Goal: Task Accomplishment & Management: Manage account settings

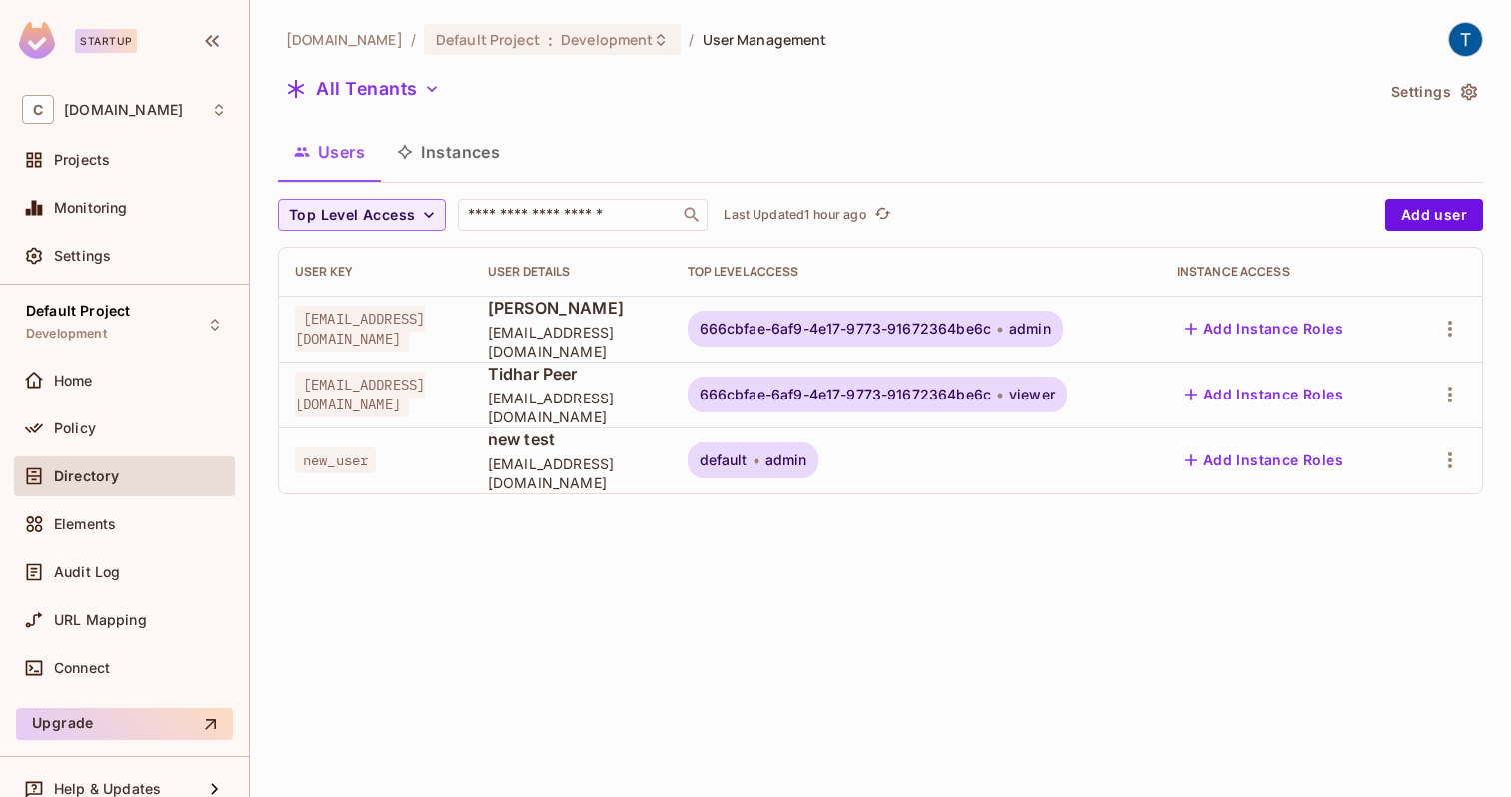
click at [335, 269] on div "User Key" at bounding box center [375, 272] width 161 height 16
click at [1450, 331] on icon "button" at bounding box center [1450, 329] width 24 height 24
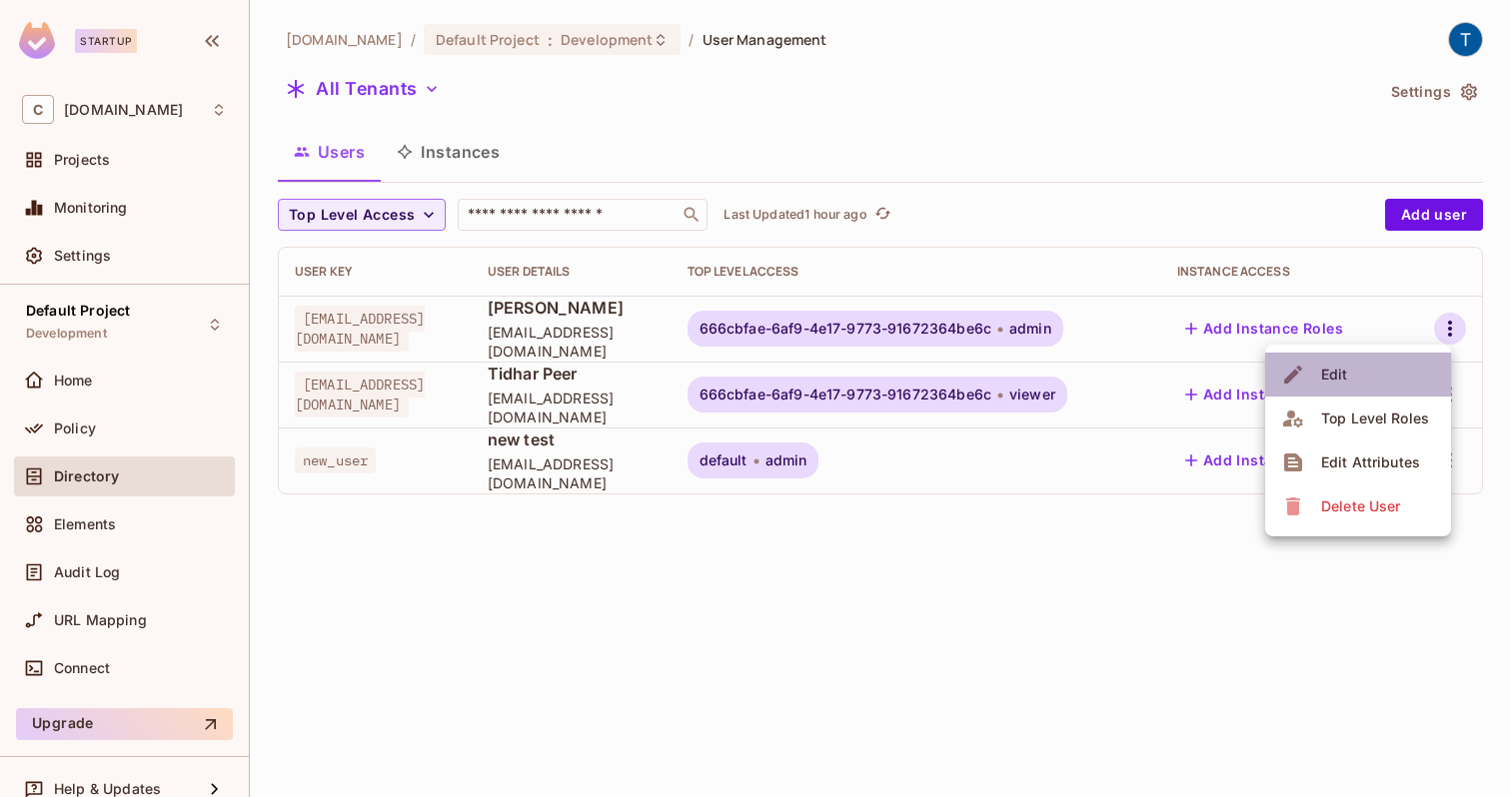
click at [1404, 368] on li "Edit" at bounding box center [1358, 375] width 186 height 44
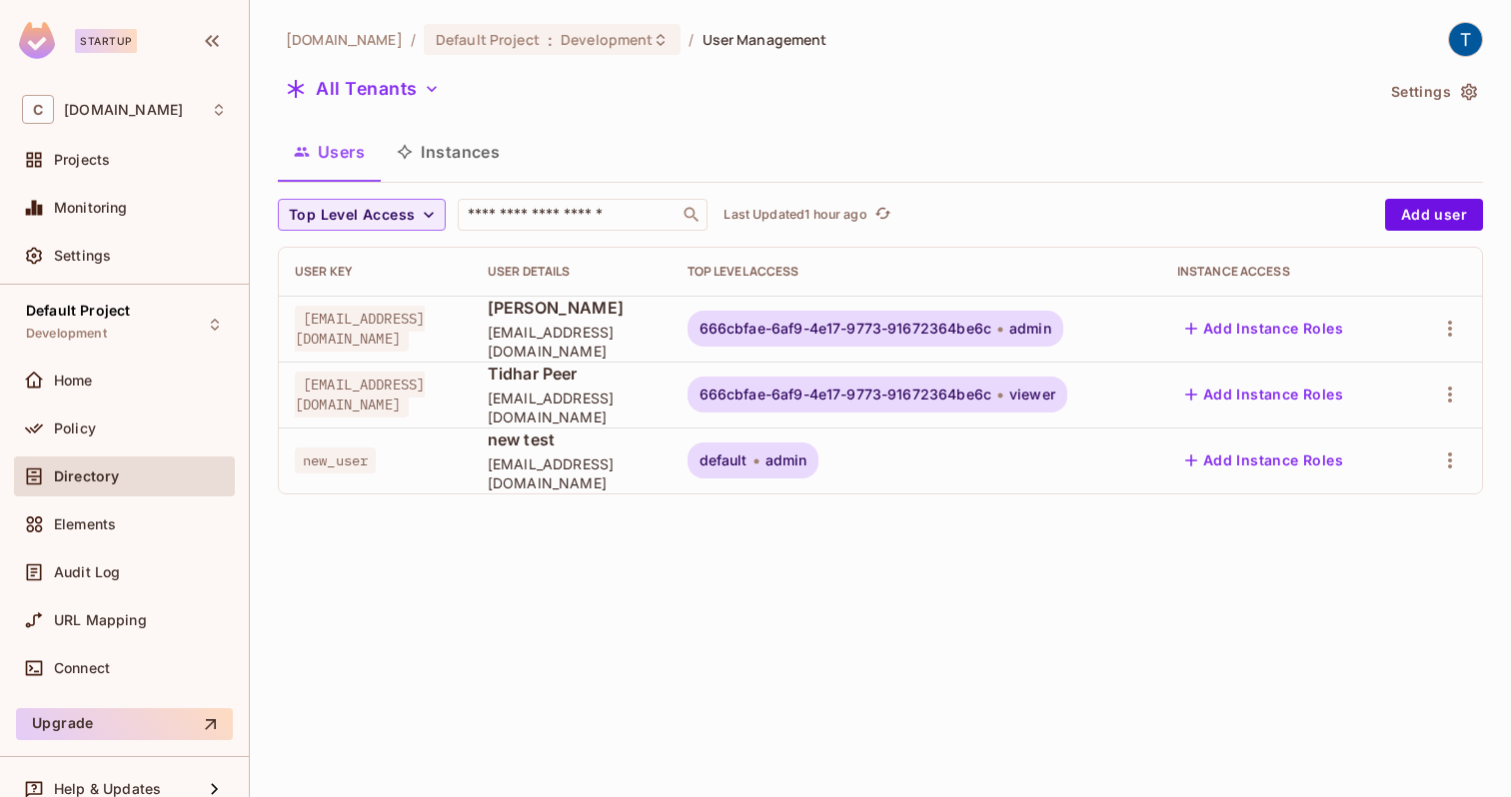
click at [1125, 545] on div "[DOMAIN_NAME] / Default Project : Development / User Management All Tenants Set…" at bounding box center [880, 398] width 1261 height 797
click at [1225, 89] on div "All Tenants" at bounding box center [825, 92] width 1095 height 38
click at [1448, 328] on icon "button" at bounding box center [1450, 329] width 4 height 16
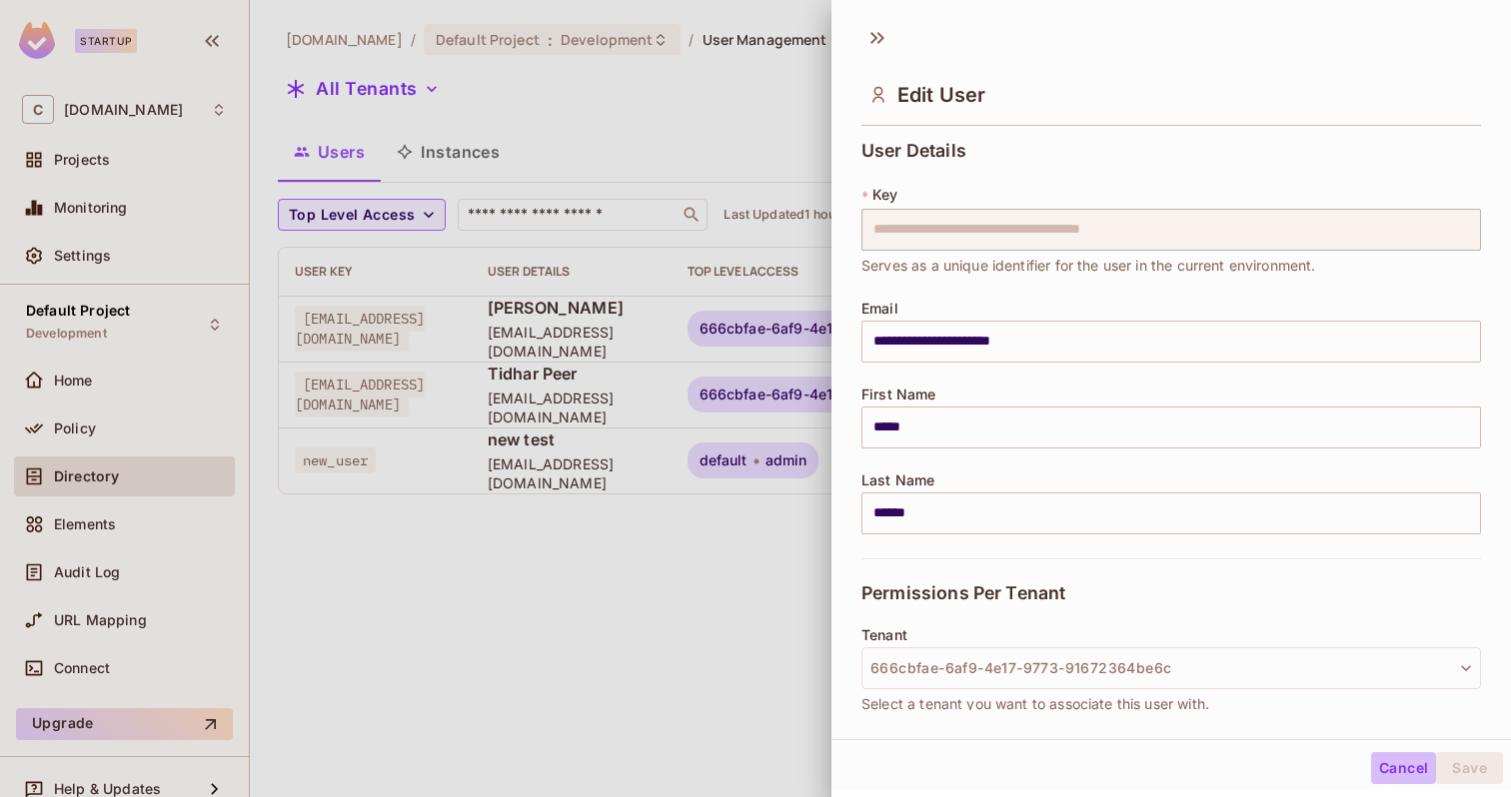
click at [1378, 771] on button "Cancel" at bounding box center [1403, 769] width 65 height 32
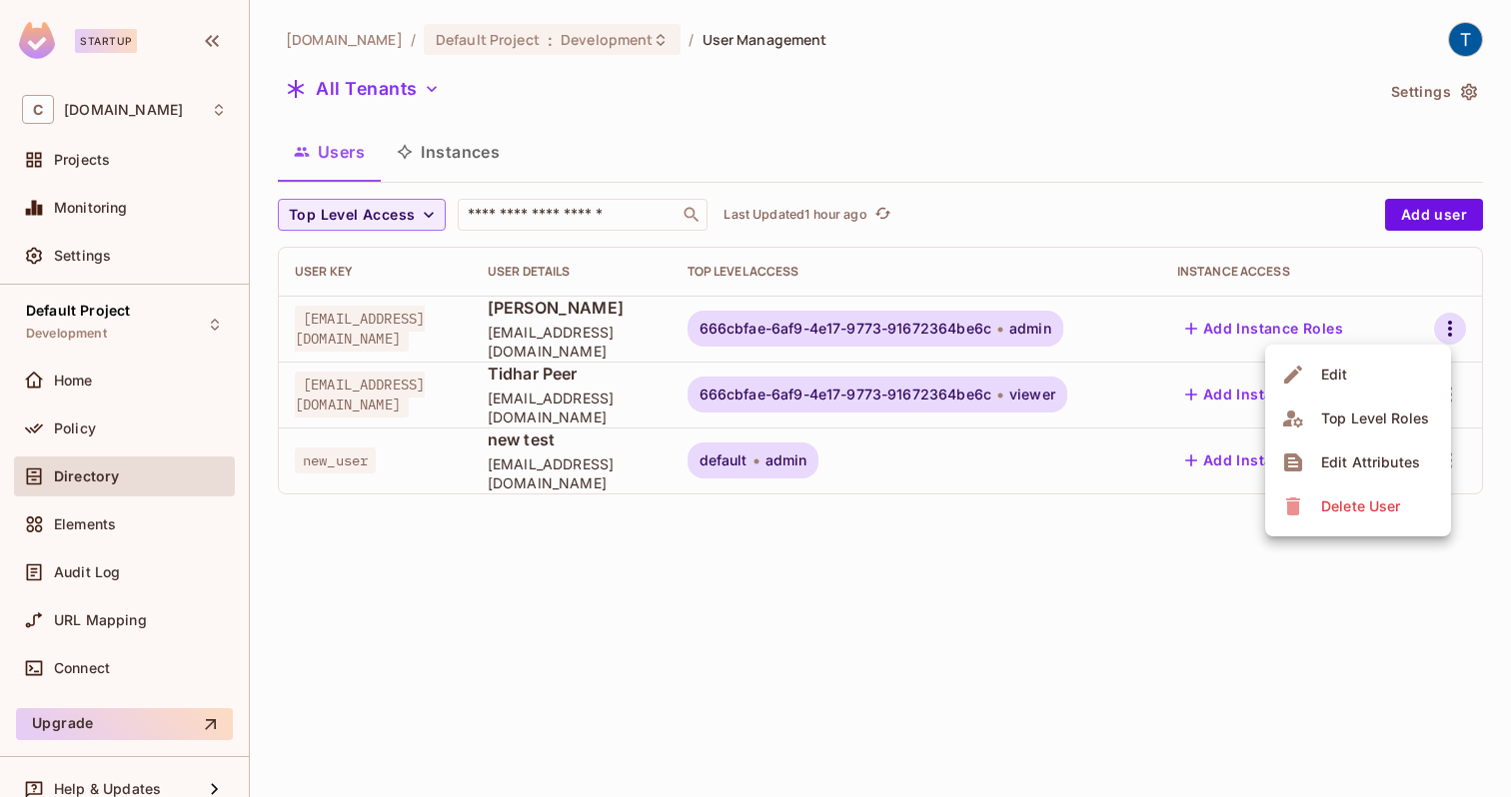
click at [1315, 756] on div at bounding box center [755, 398] width 1511 height 797
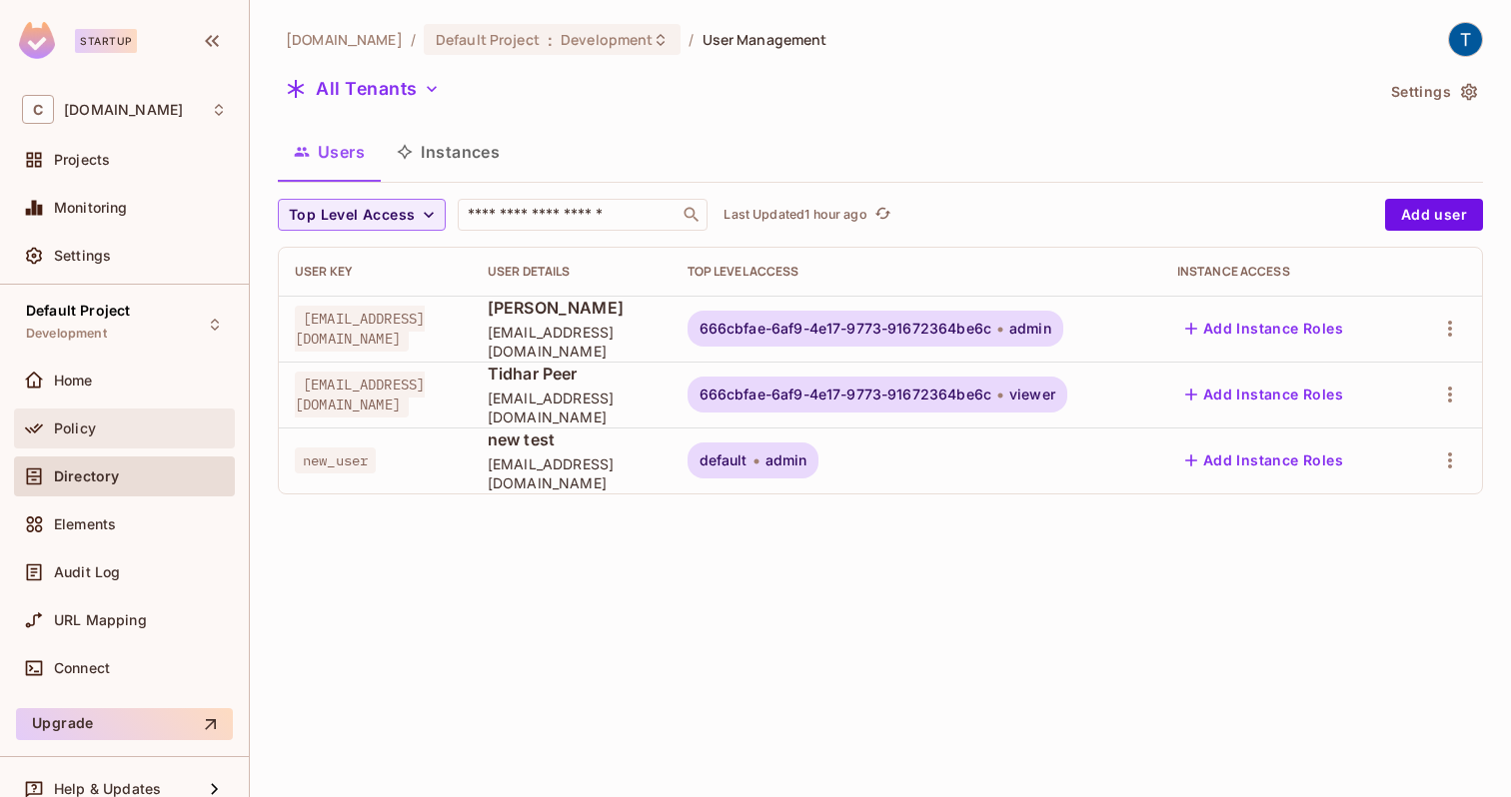
click at [128, 434] on div "Policy" at bounding box center [140, 429] width 173 height 16
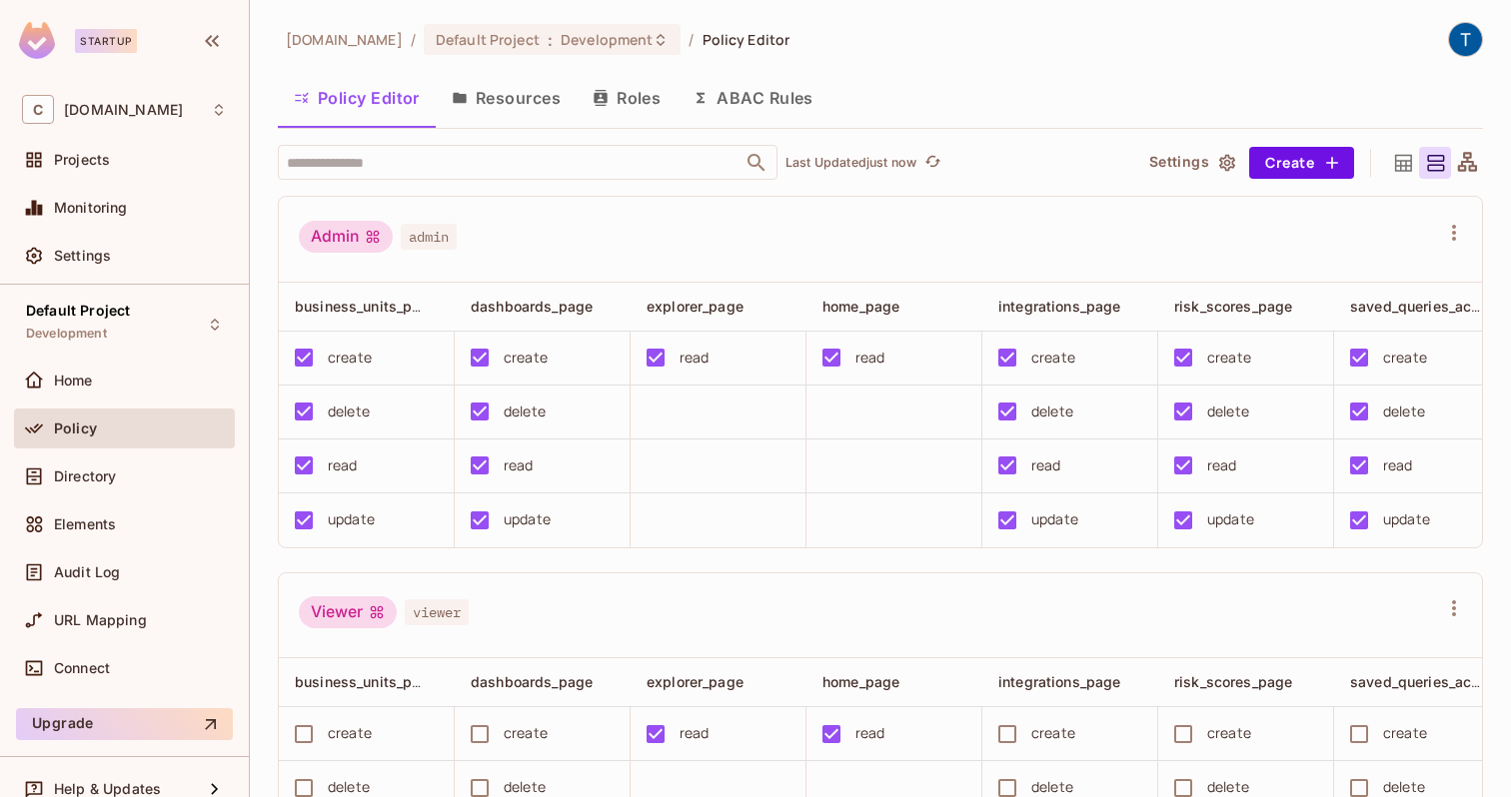
drag, startPoint x: 987, startPoint y: 251, endPoint x: 1101, endPoint y: 220, distance: 118.1
click at [989, 251] on div "Admin admin" at bounding box center [868, 240] width 1139 height 38
click at [537, 101] on button "Resources" at bounding box center [506, 98] width 141 height 50
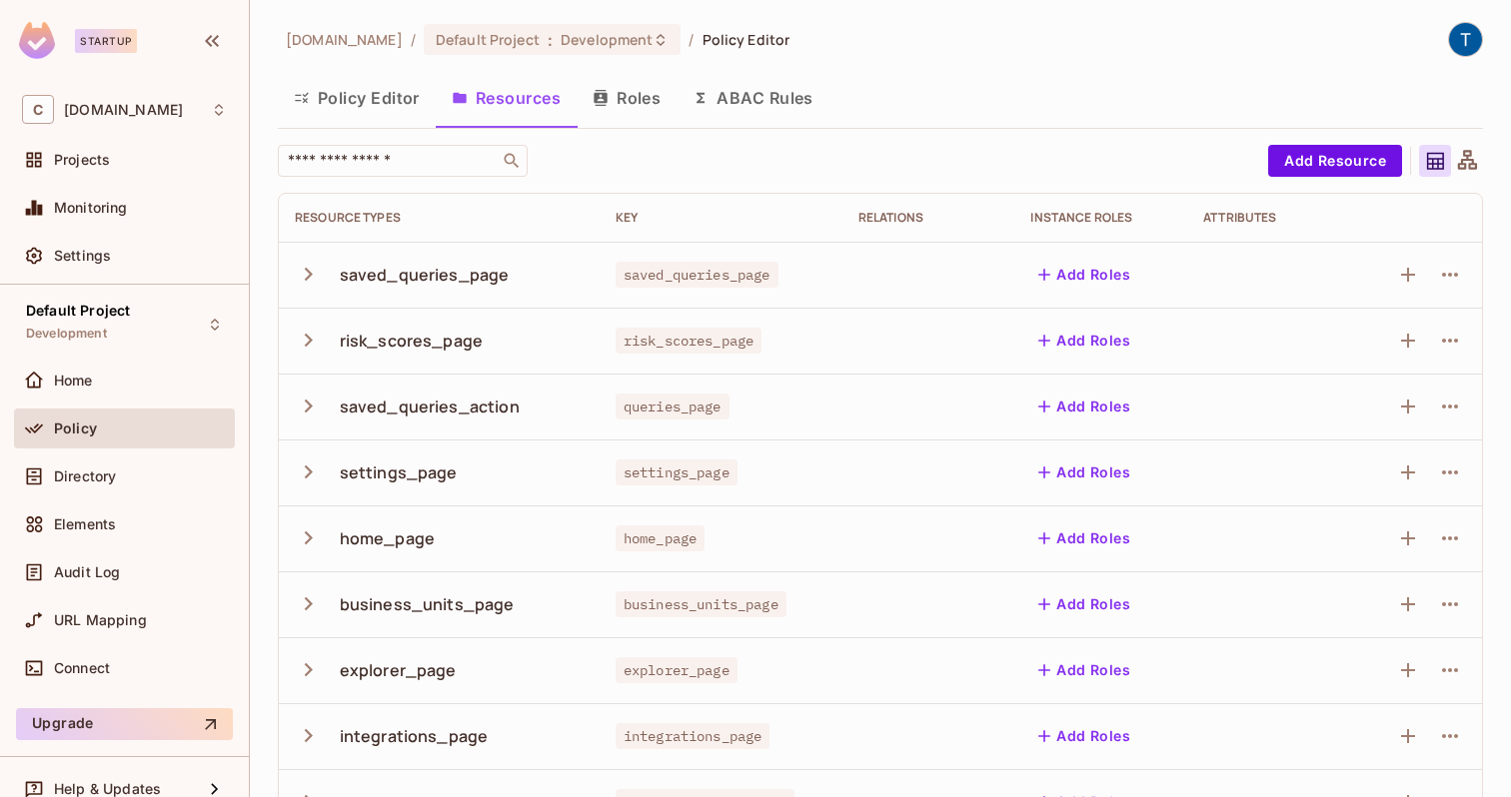
click at [312, 264] on icon "button" at bounding box center [308, 274] width 27 height 27
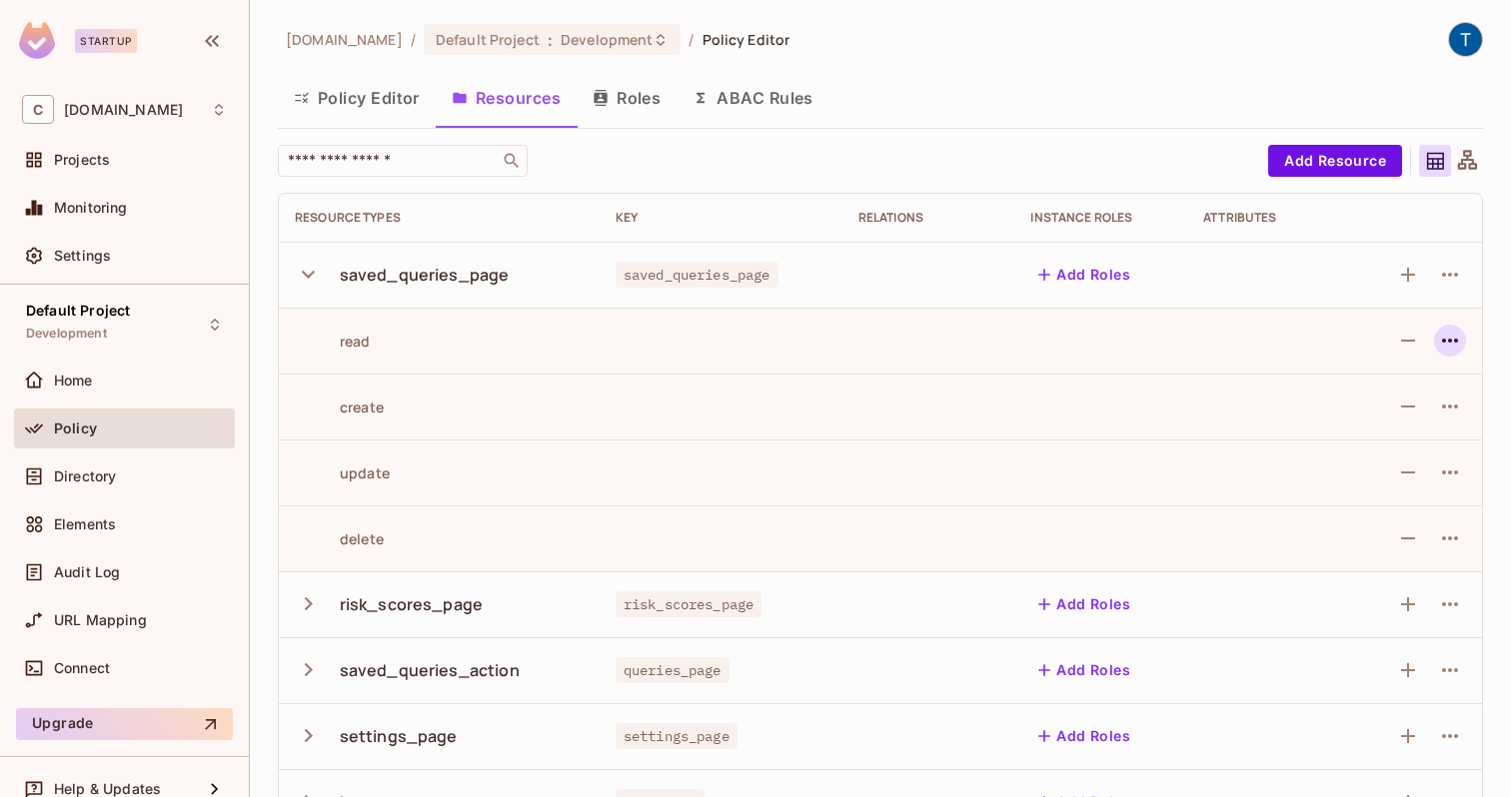
click at [1442, 339] on icon "button" at bounding box center [1450, 341] width 16 height 4
click at [1040, 93] on div at bounding box center [755, 398] width 1511 height 797
click at [1323, 158] on button "Add Resource" at bounding box center [1335, 161] width 134 height 32
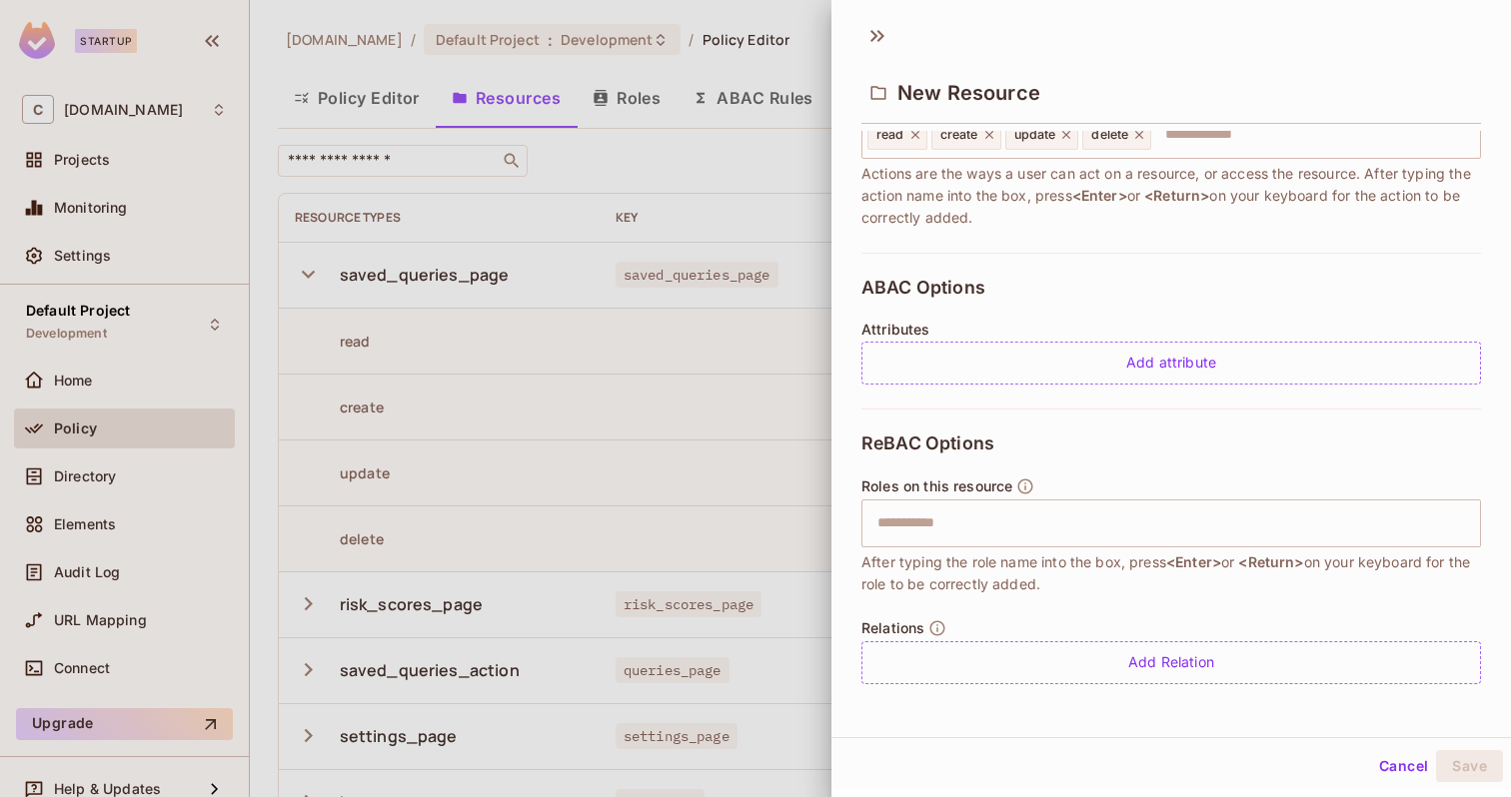
scroll to position [3, 0]
click at [1375, 767] on button "Cancel" at bounding box center [1403, 766] width 65 height 32
